Goal: Information Seeking & Learning: Learn about a topic

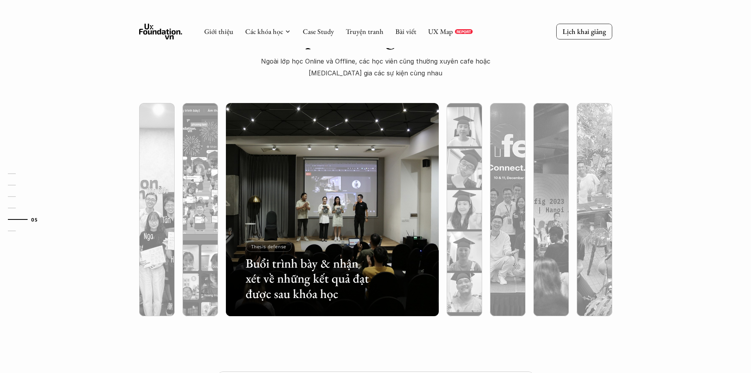
scroll to position [2406, 0]
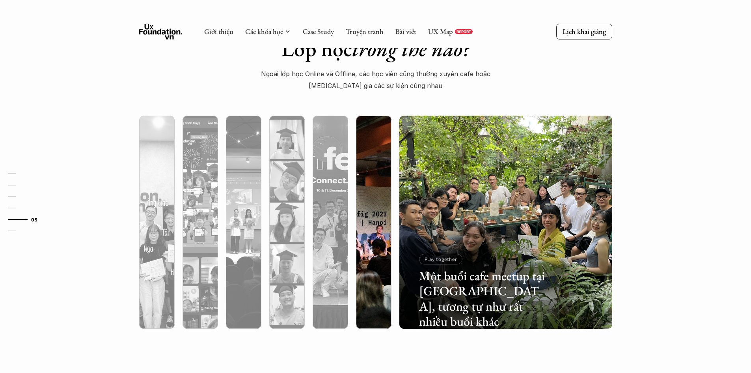
click at [385, 269] on div at bounding box center [439, 282] width 127 height 57
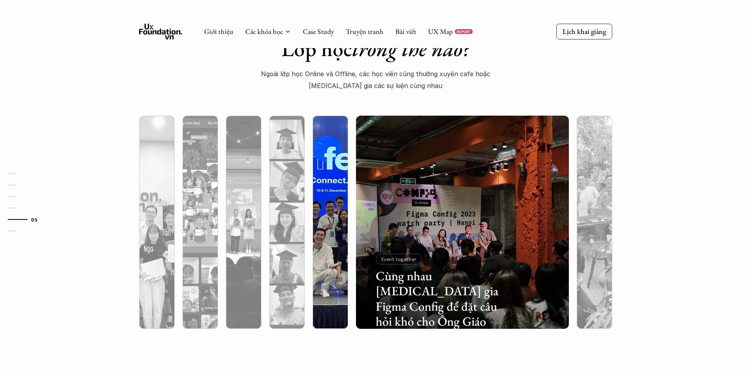
click at [338, 274] on div at bounding box center [395, 282] width 127 height 57
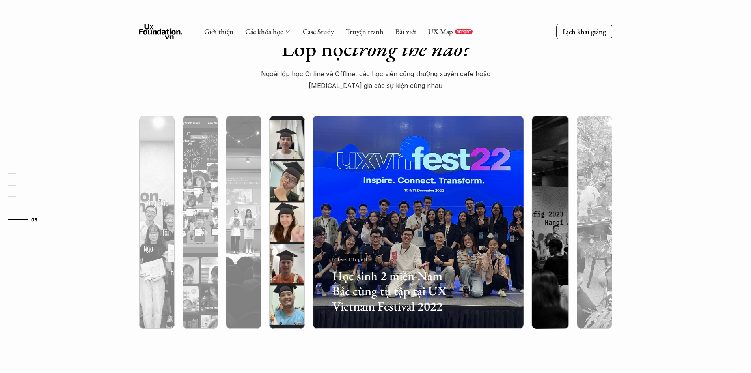
click at [289, 278] on div at bounding box center [352, 282] width 127 height 57
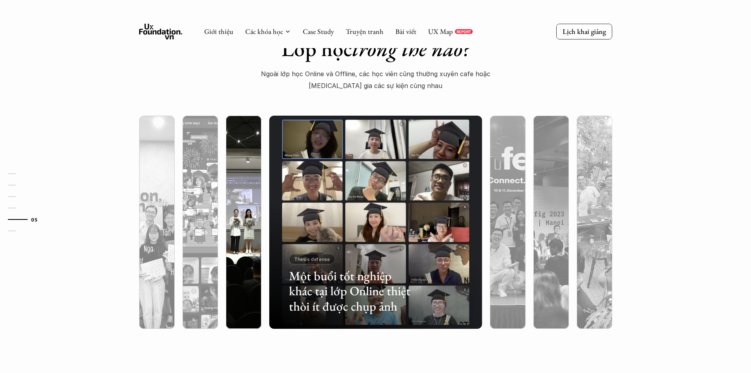
click at [259, 273] on div at bounding box center [309, 282] width 127 height 57
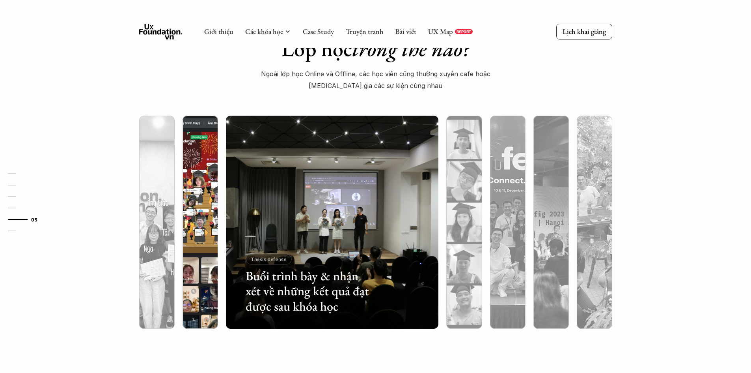
click at [213, 274] on div at bounding box center [265, 282] width 127 height 57
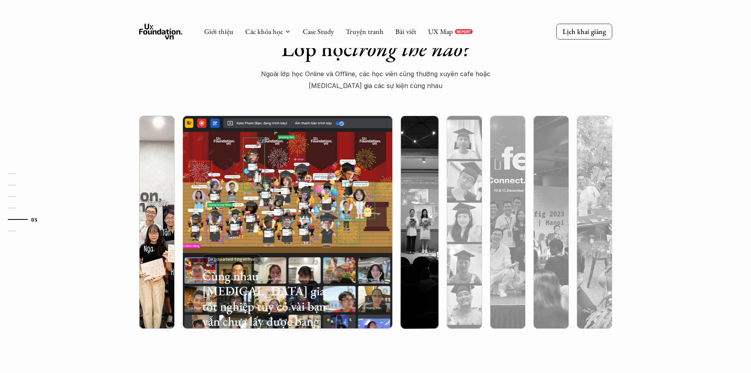
click at [143, 279] on div at bounding box center [156, 264] width 35 height 129
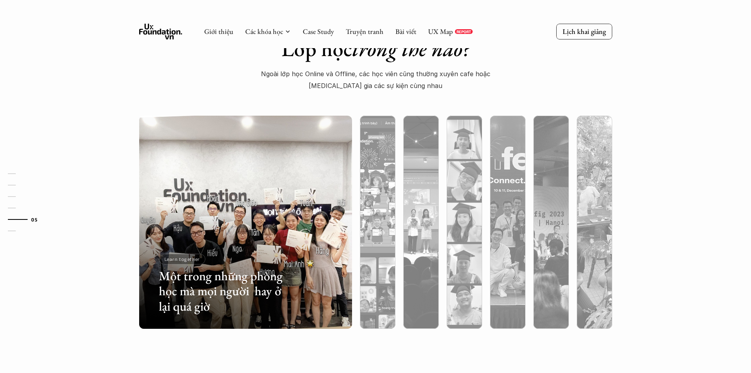
click at [652, 187] on div "Lớp học trông thế nào? Ngoài lớp học Online và Offline, các học viên cũng thườn…" at bounding box center [375, 189] width 751 height 387
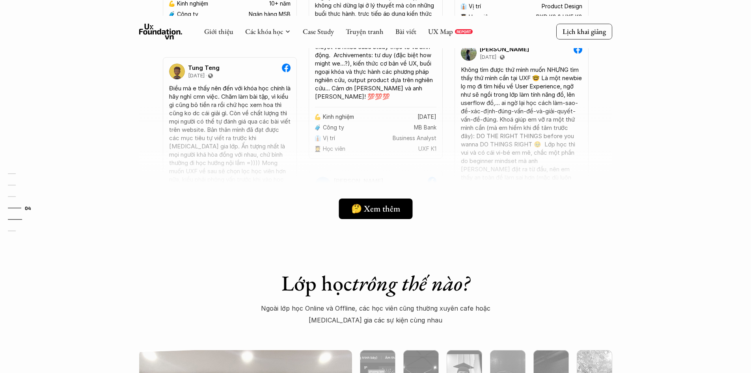
scroll to position [2169, 0]
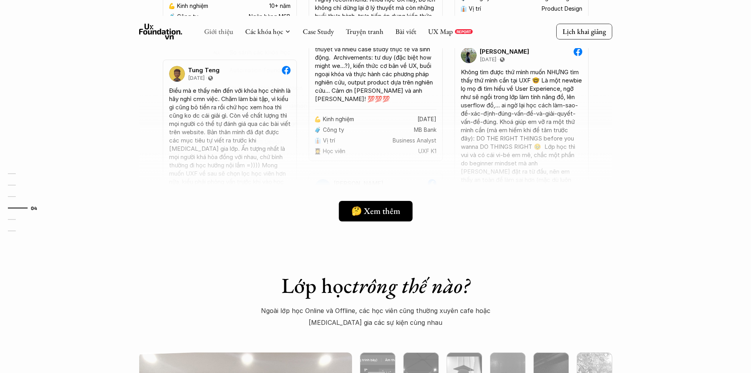
click at [225, 33] on link "Giới thiệu" at bounding box center [218, 31] width 29 height 9
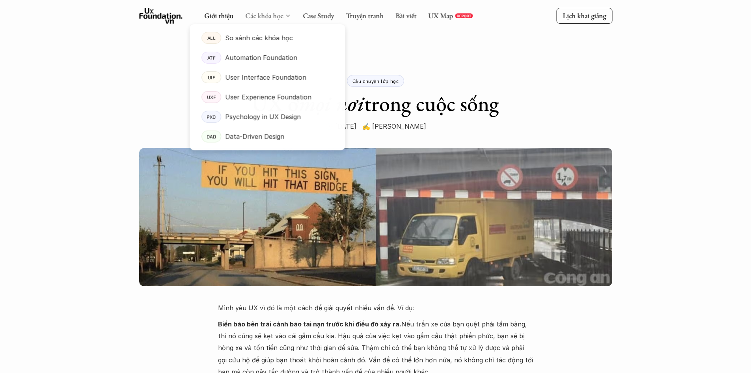
click at [267, 18] on link "Các khóa học" at bounding box center [264, 15] width 38 height 9
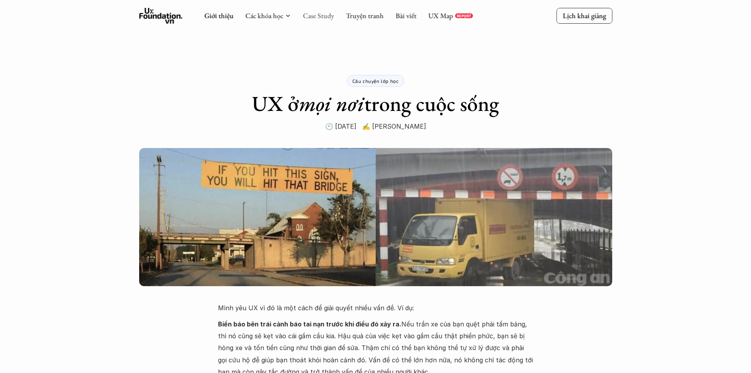
click at [314, 18] on link "Case Study" at bounding box center [318, 15] width 31 height 9
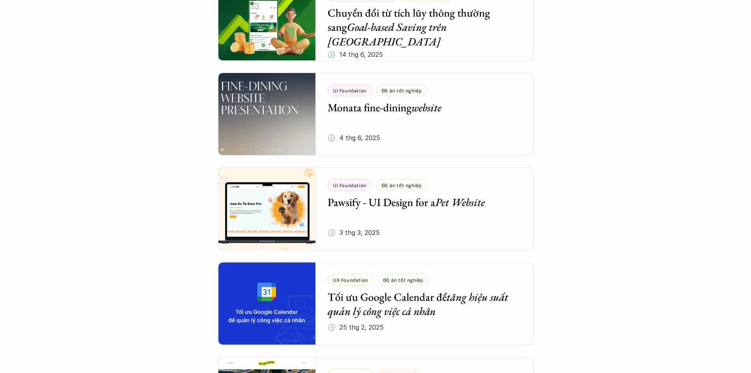
scroll to position [552, 0]
